Goal: Obtain resource: Download file/media

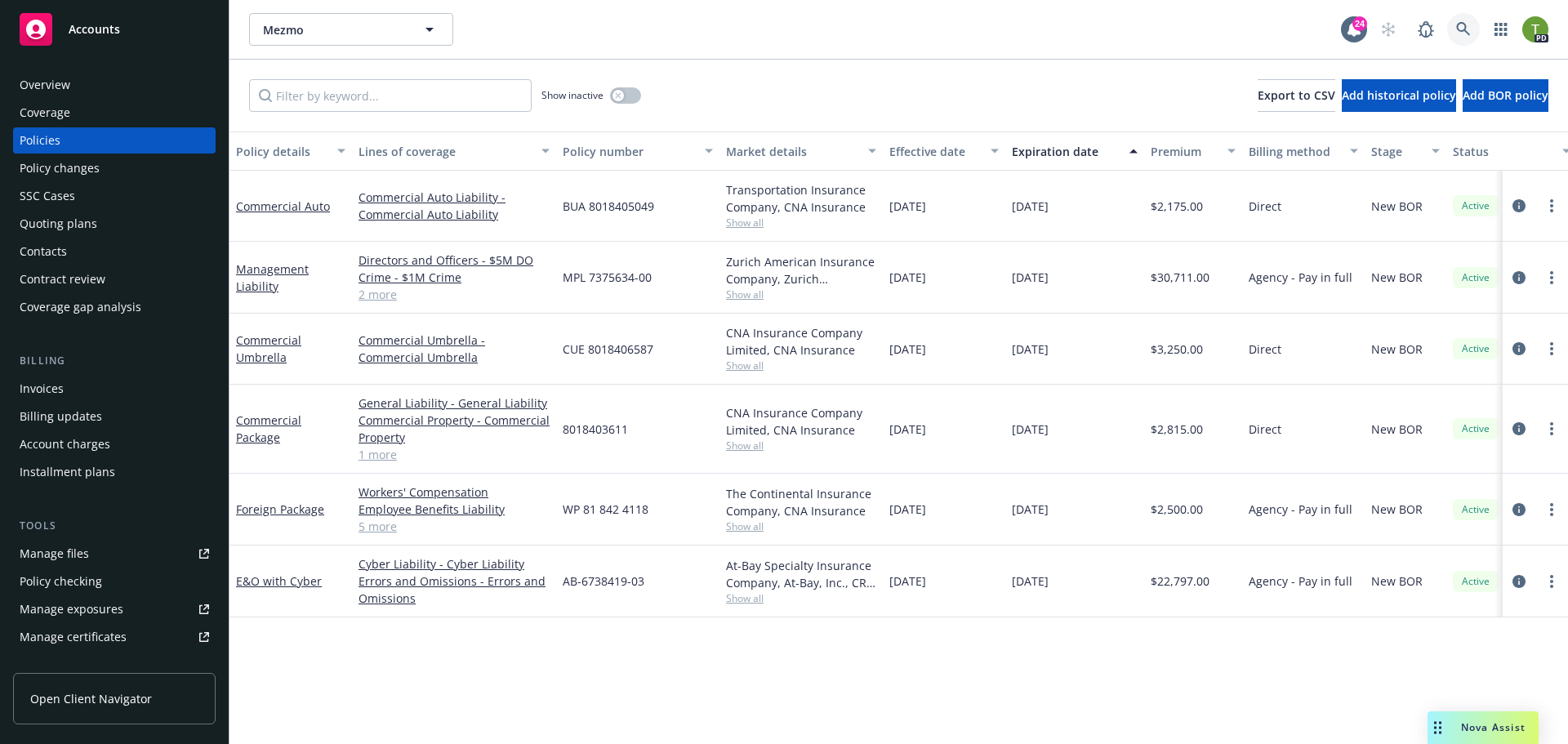
click at [1463, 25] on icon at bounding box center [1463, 30] width 15 height 15
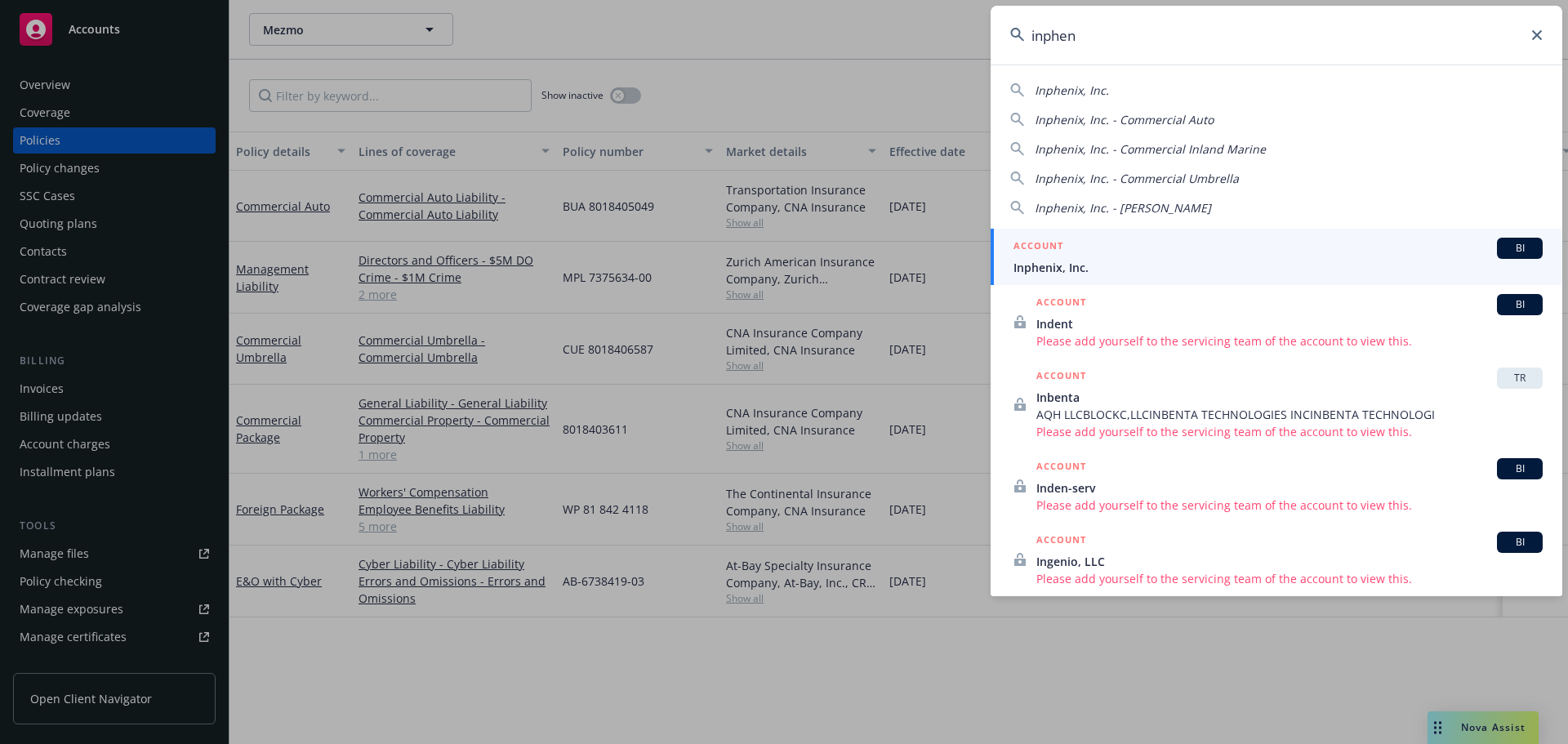
type input "inphen"
click at [1081, 262] on span "Inphenix, Inc." at bounding box center [1277, 267] width 529 height 17
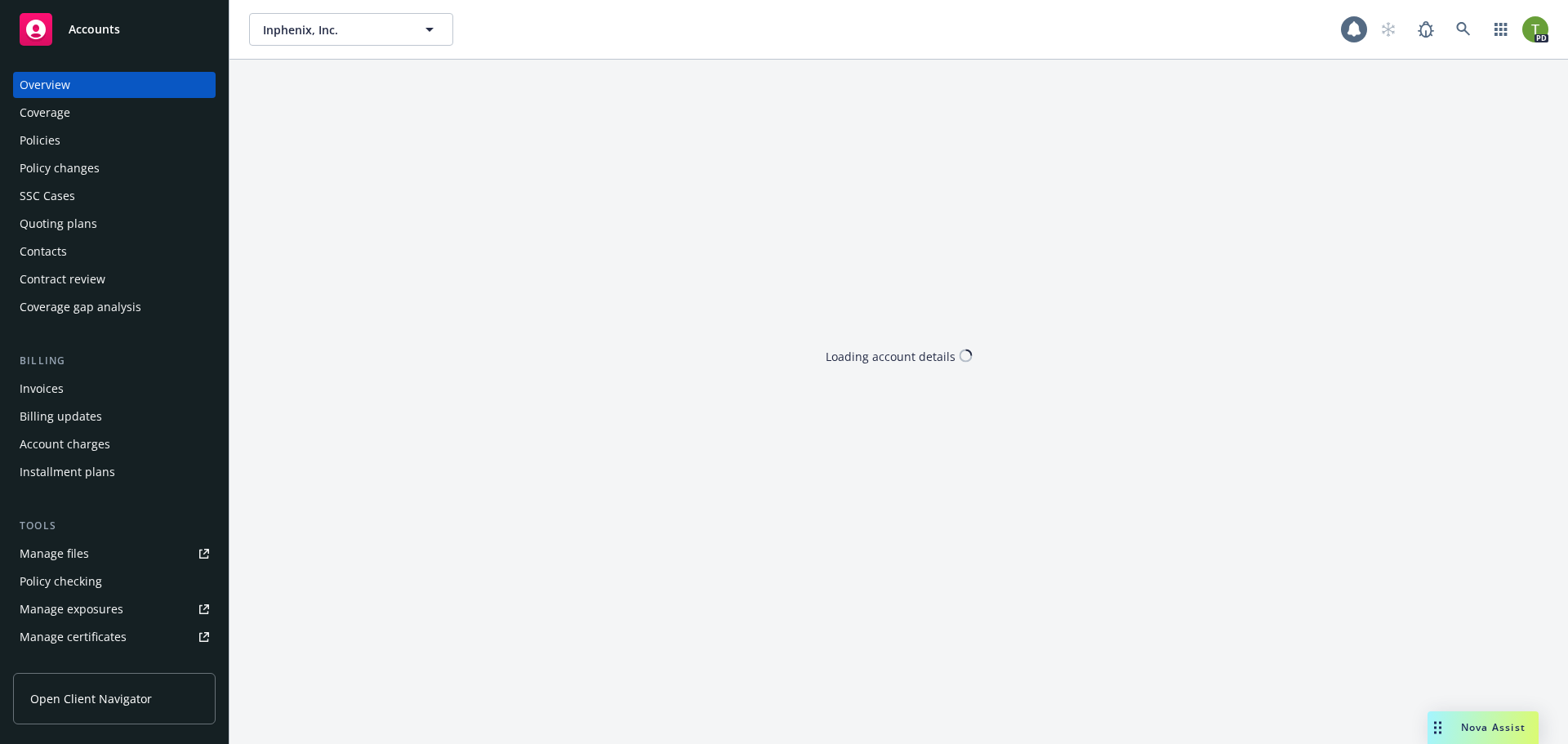
click at [28, 133] on div "Policies" at bounding box center [40, 141] width 41 height 26
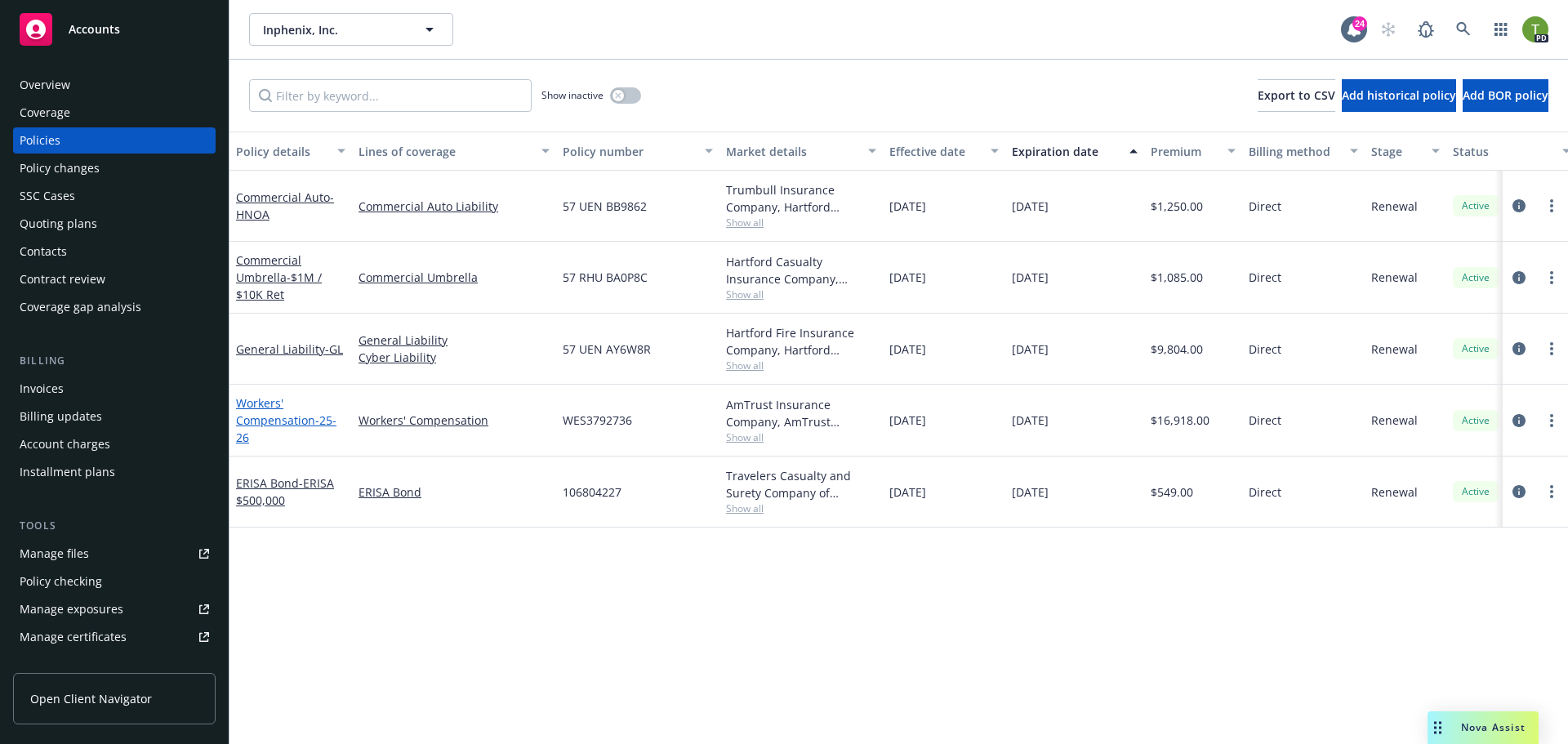
click at [275, 410] on link "Workers' Compensation - 25-26" at bounding box center [286, 419] width 100 height 50
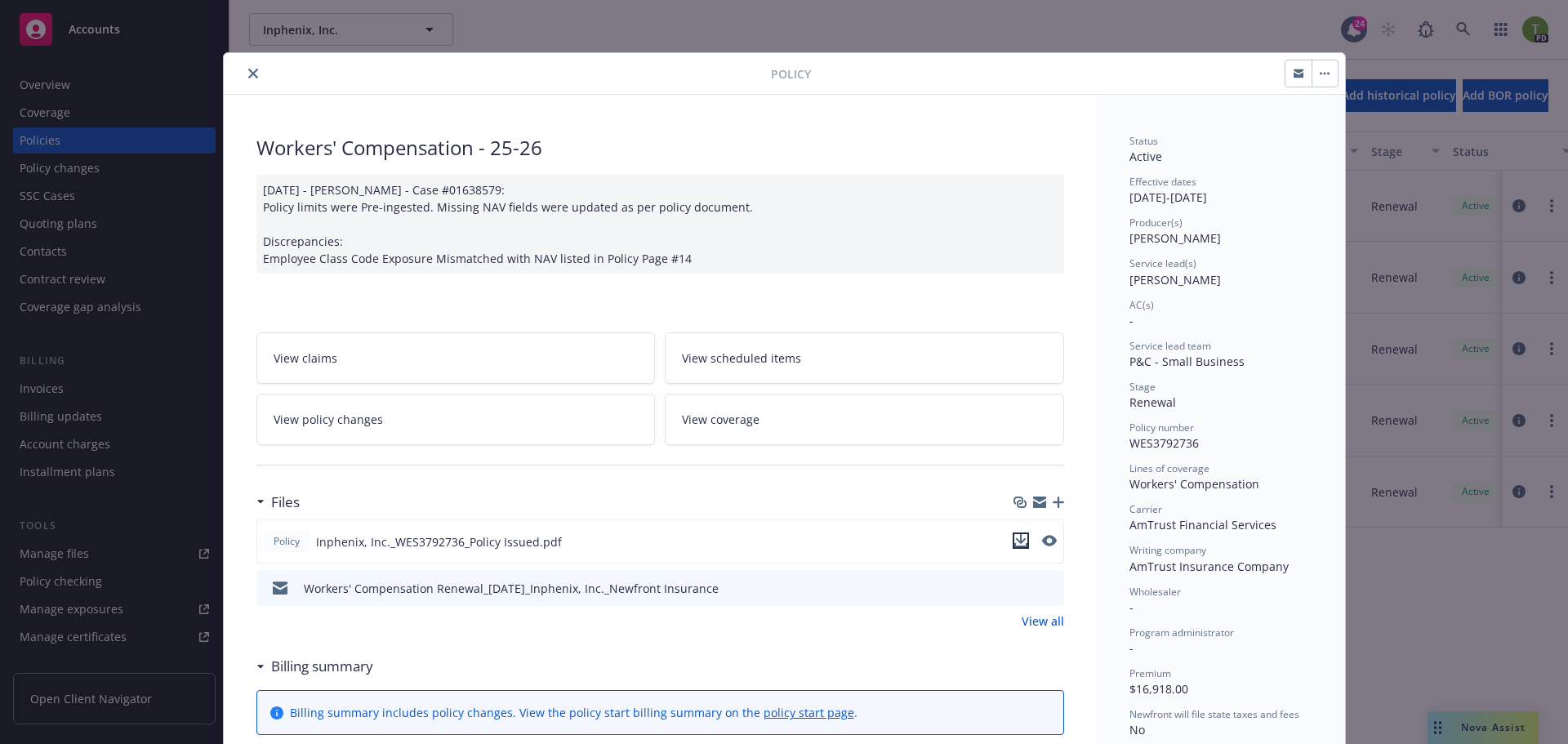
click at [1014, 542] on icon "download file" at bounding box center [1020, 540] width 13 height 13
click at [249, 69] on icon "close" at bounding box center [253, 73] width 9 height 9
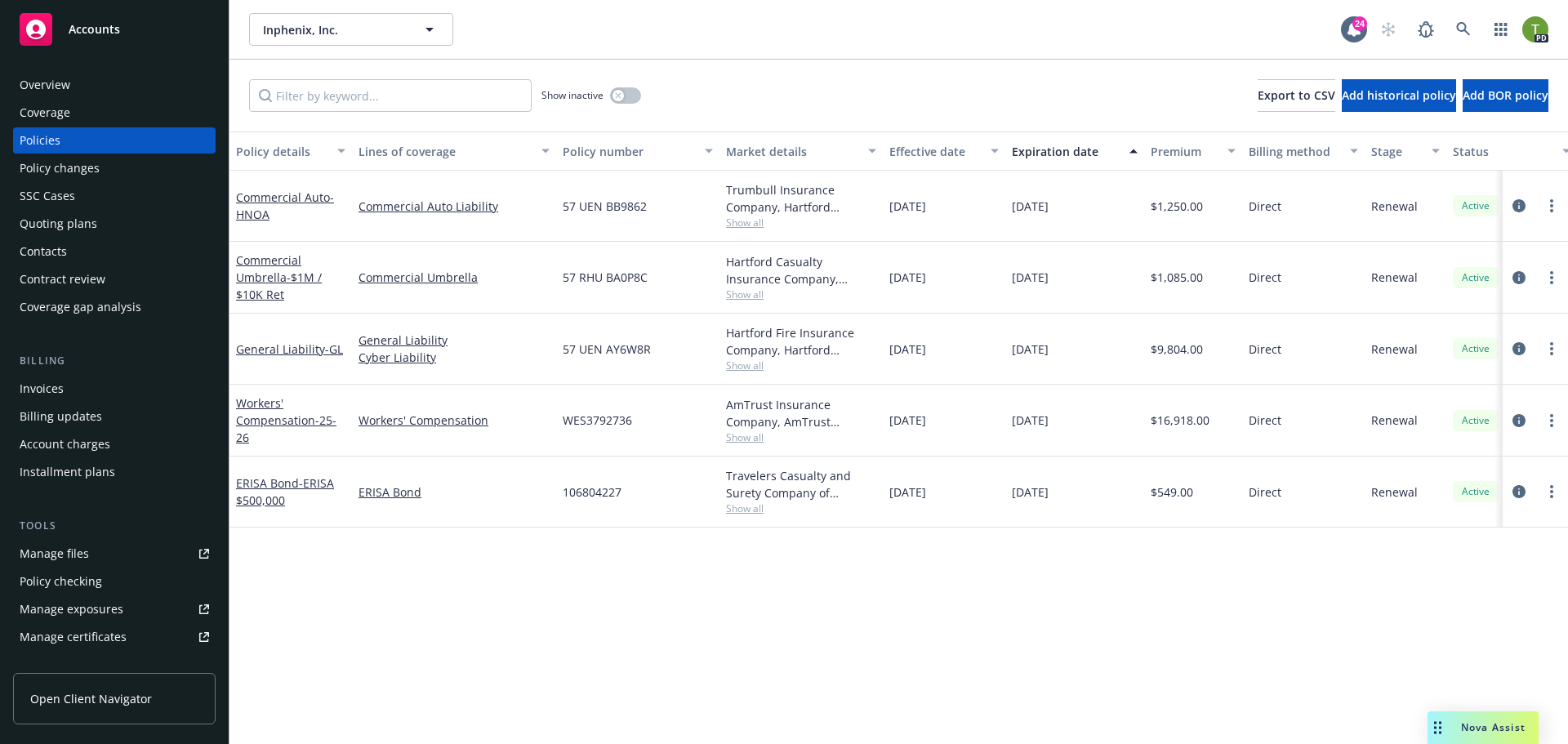
click at [40, 92] on div "Overview" at bounding box center [45, 85] width 51 height 26
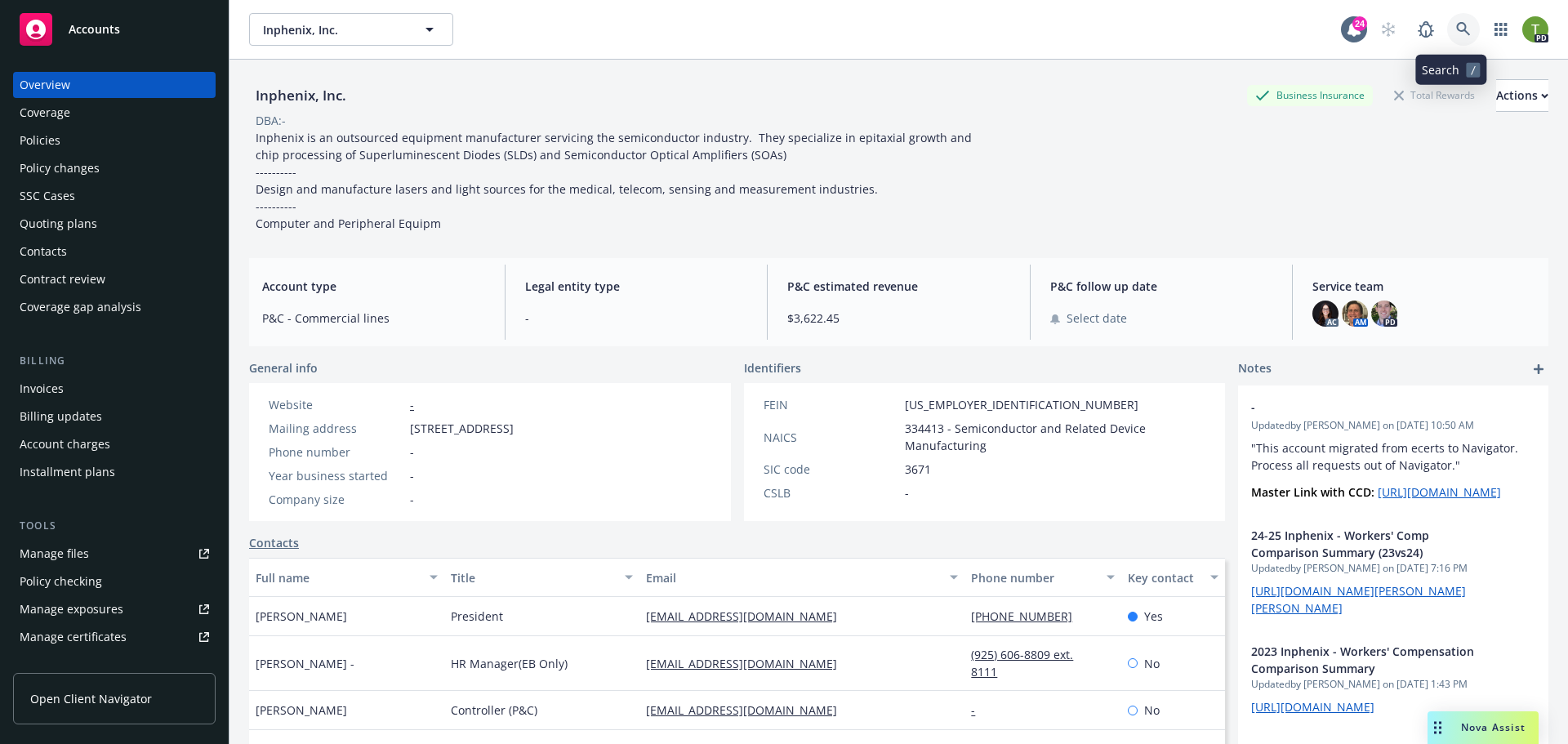
click at [1455, 31] on icon at bounding box center [1463, 30] width 15 height 15
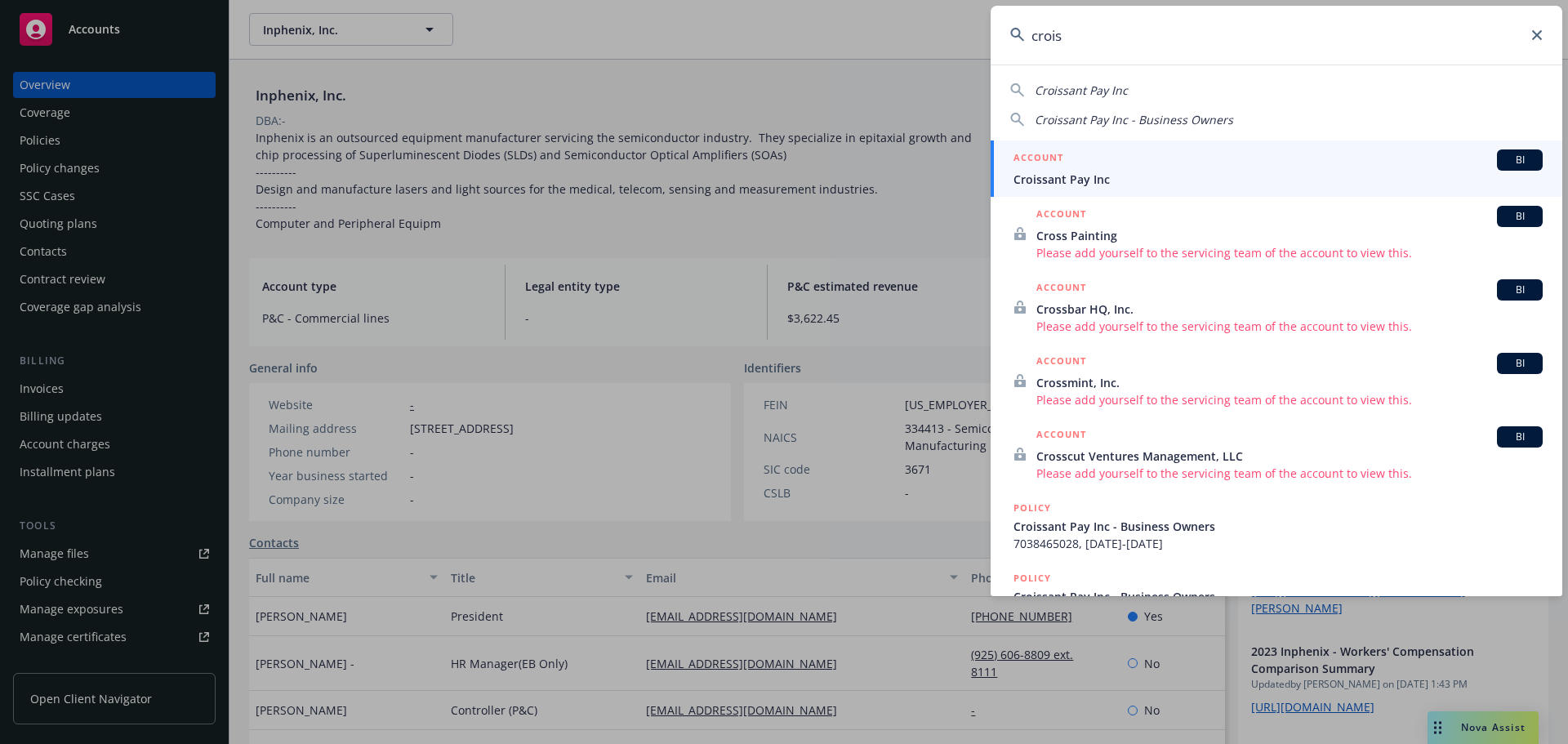
type input "crois"
click at [1056, 174] on span "Croissant Pay Inc" at bounding box center [1277, 179] width 529 height 17
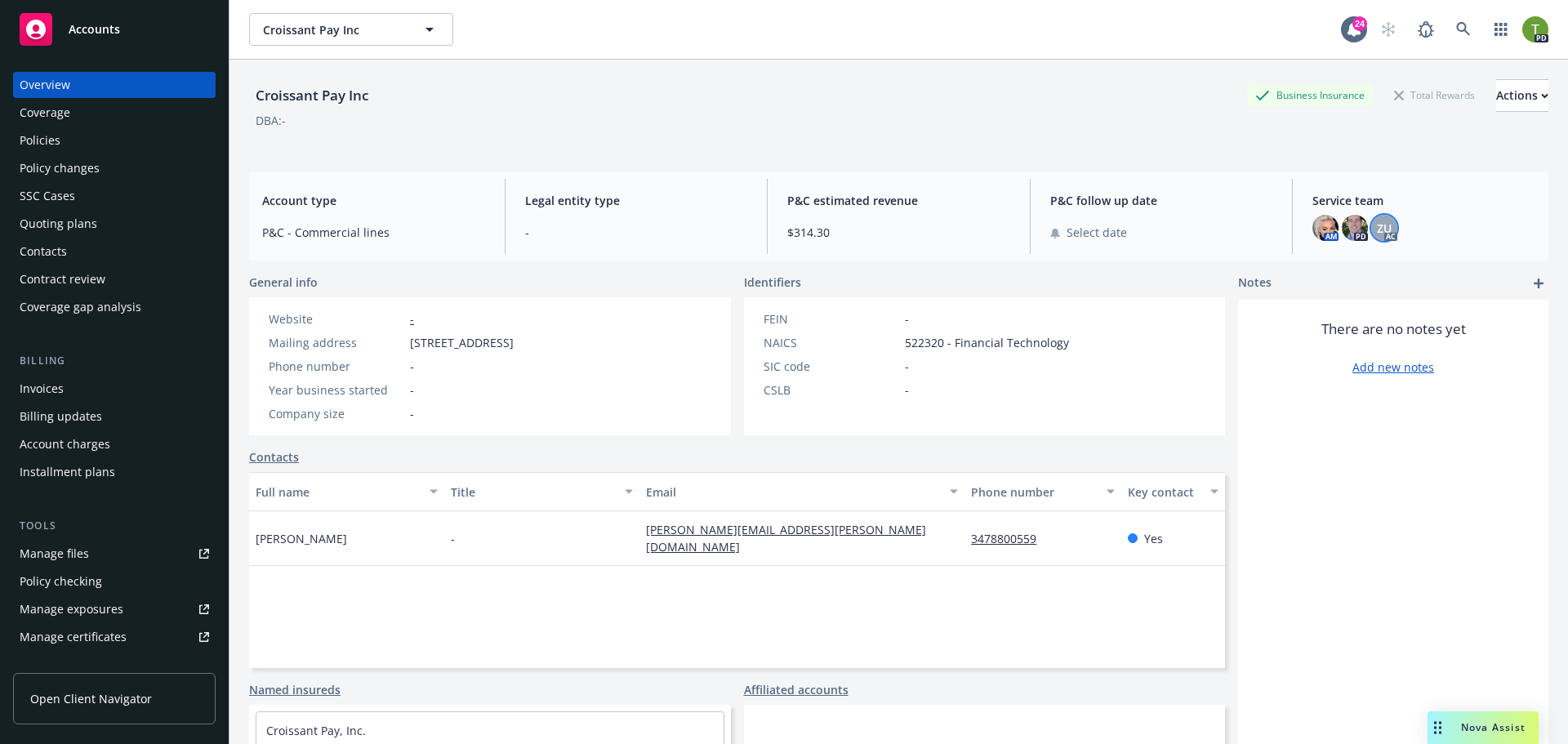
click at [1377, 228] on span "ZU" at bounding box center [1384, 228] width 15 height 17
click at [1398, 161] on div "Croissant Pay Inc Business Insurance Total Rewards Actions DBA: - Account type …" at bounding box center [898, 422] width 1299 height 724
click at [41, 130] on div "Policies" at bounding box center [40, 141] width 41 height 26
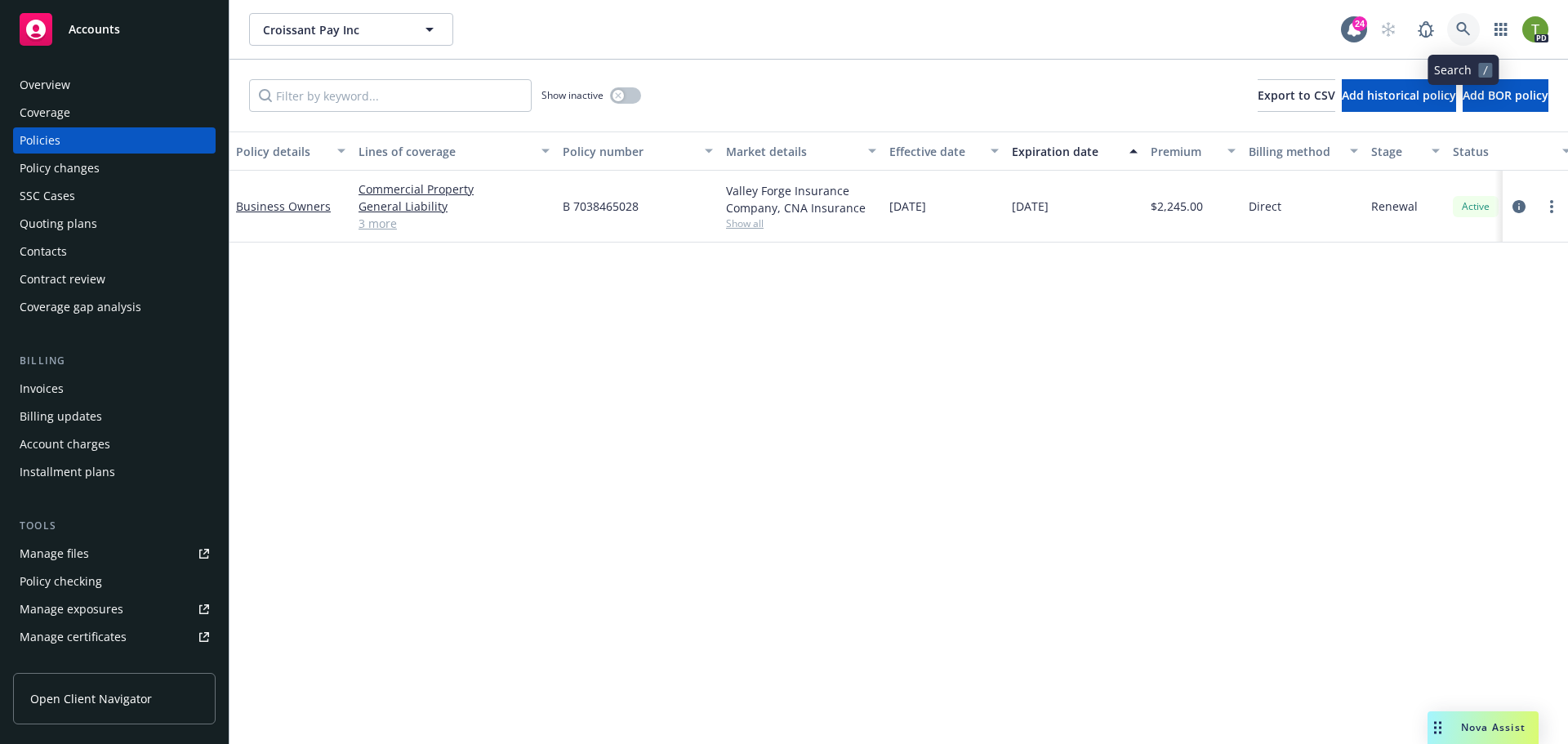
click at [1459, 30] on icon at bounding box center [1462, 29] width 14 height 14
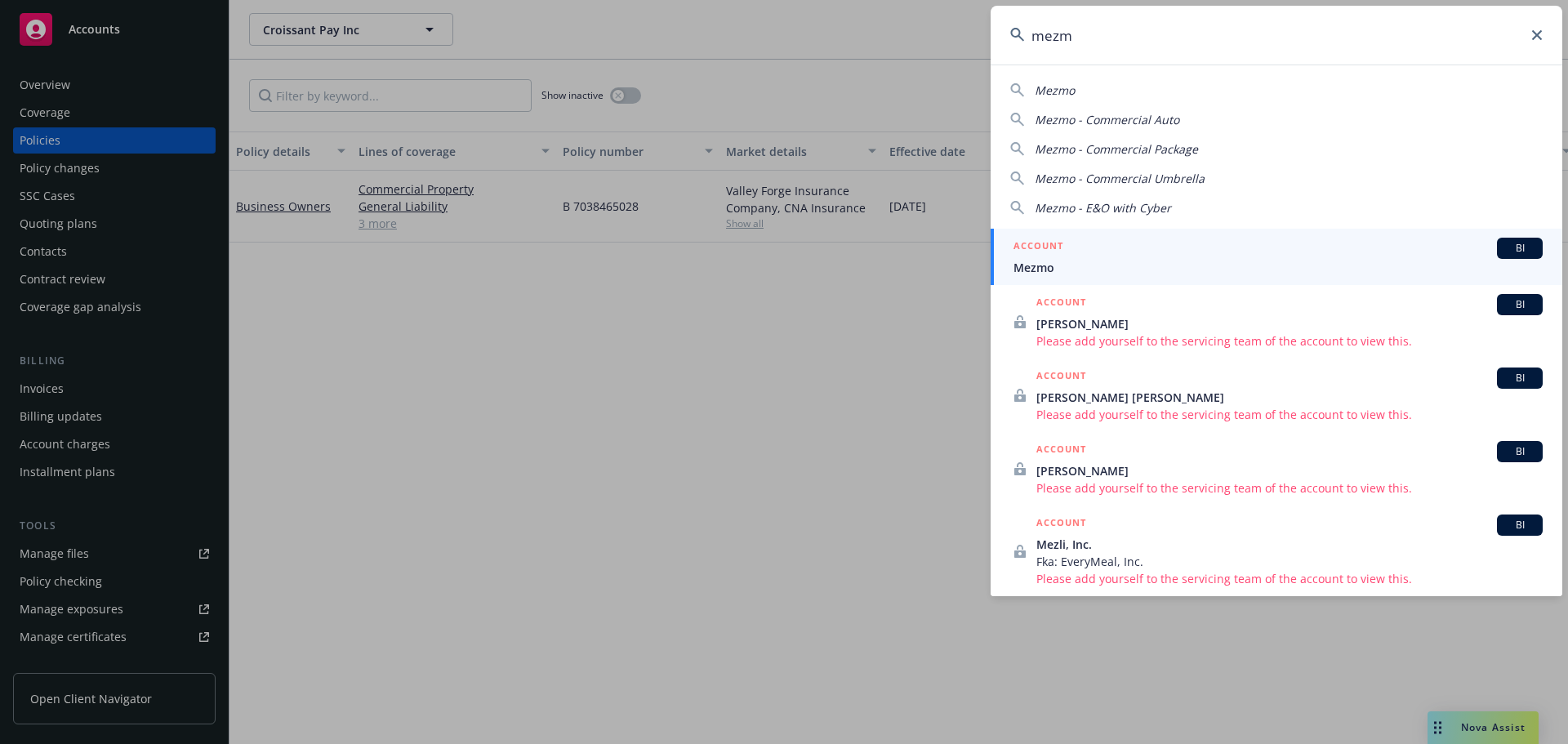
type input "mezm"
click at [1048, 271] on span "Mezmo" at bounding box center [1277, 267] width 529 height 17
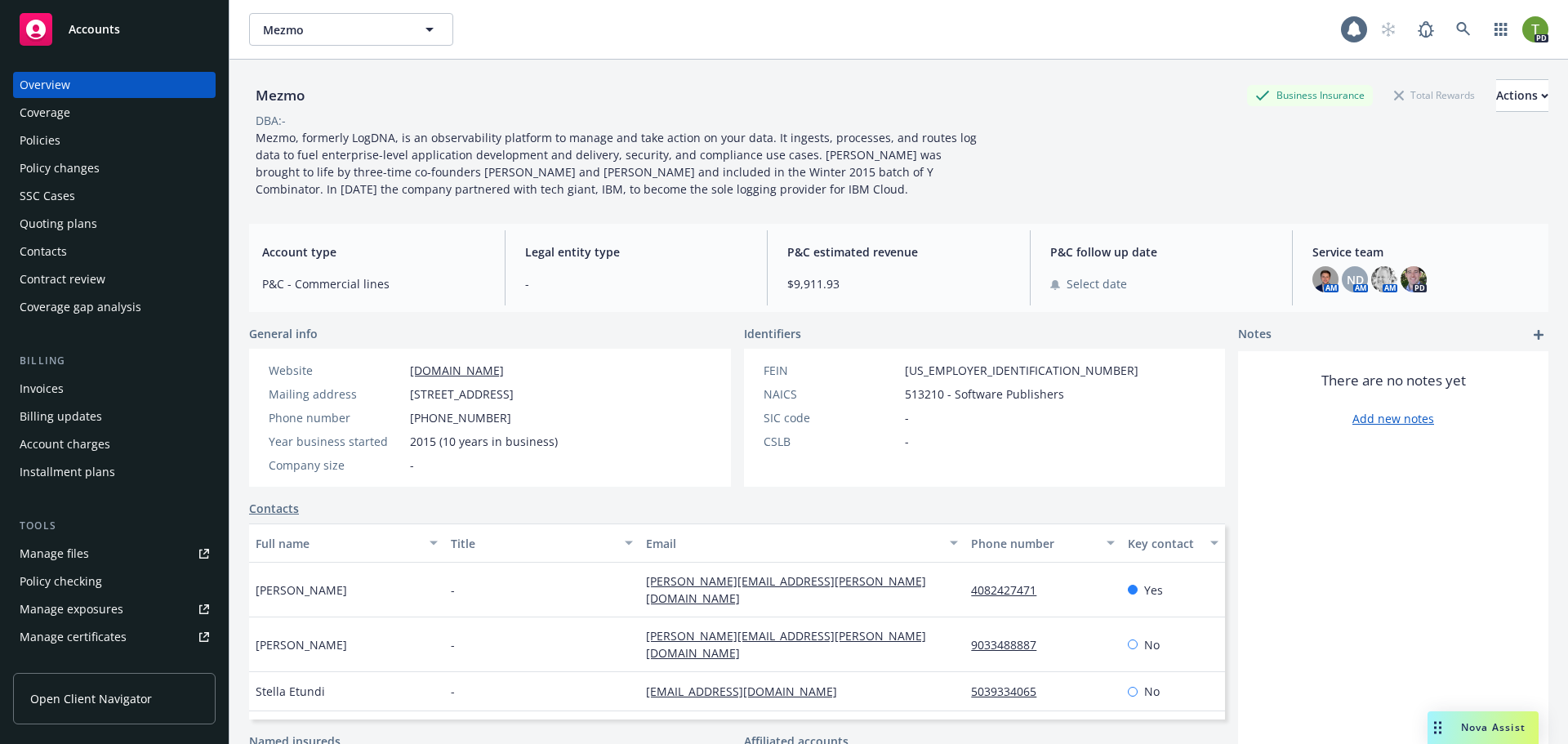
click at [60, 138] on div "Policies" at bounding box center [114, 141] width 189 height 26
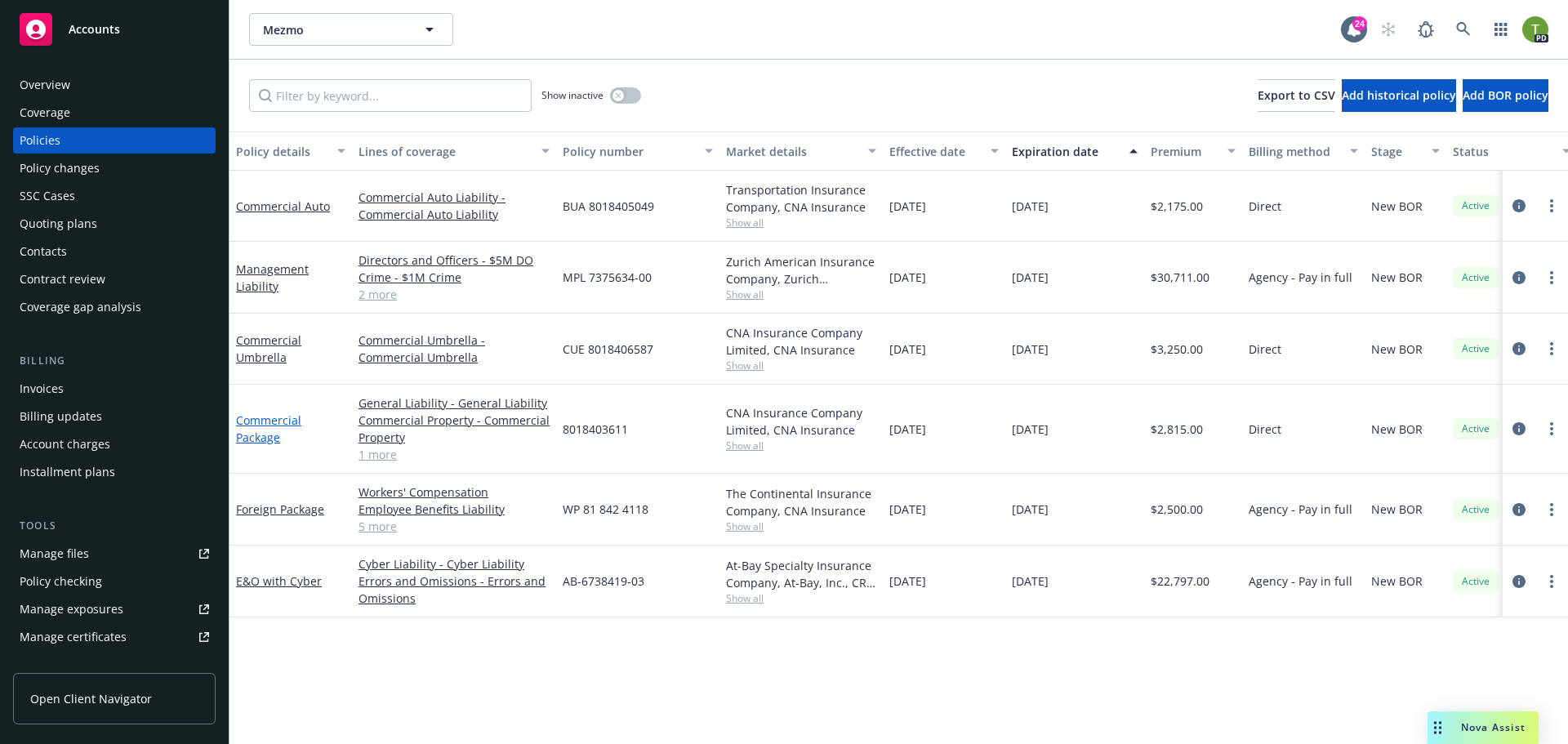
click at [253, 420] on link "Commercial Package" at bounding box center [269, 429] width 66 height 33
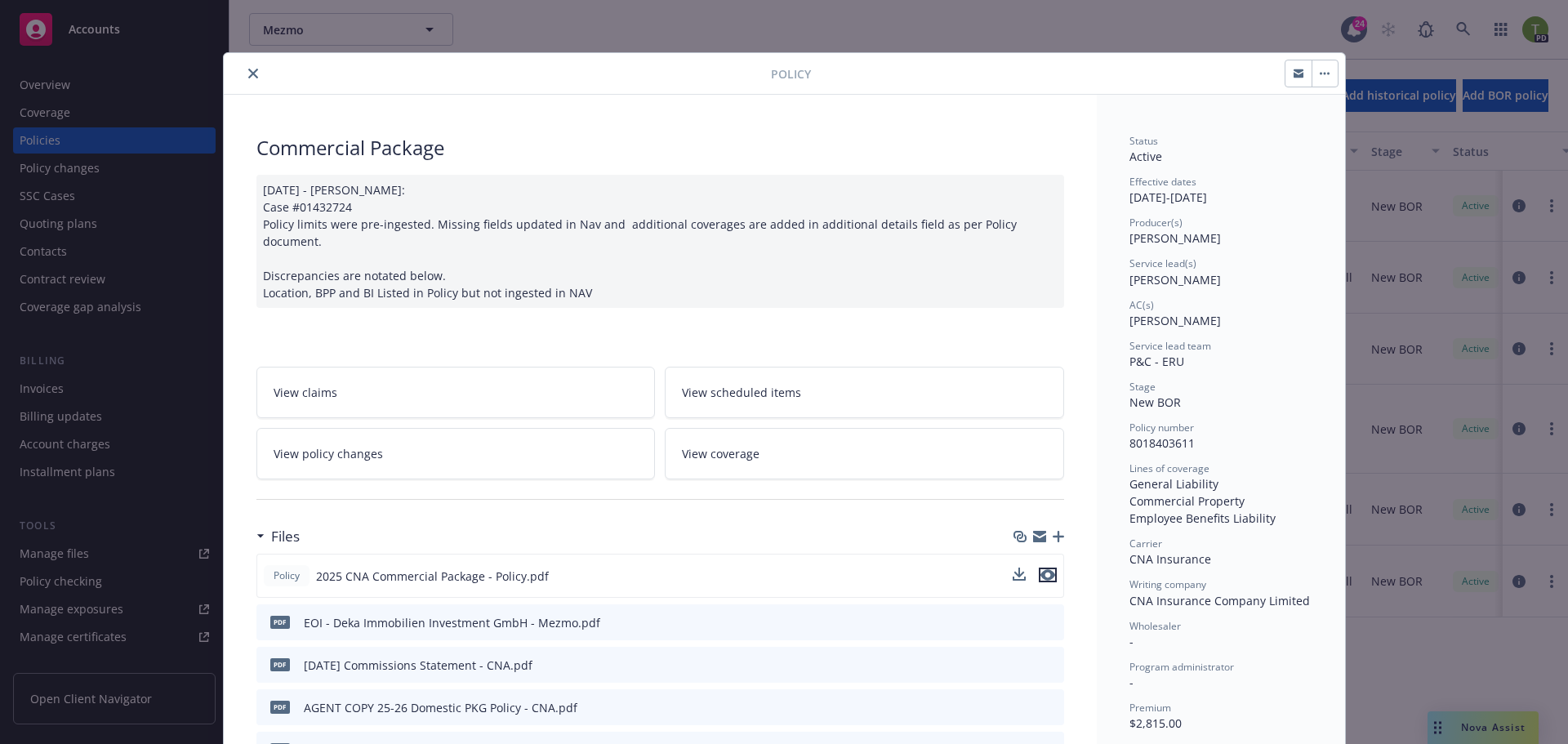
click at [1045, 569] on icon "preview file" at bounding box center [1048, 575] width 15 height 11
